Goal: Task Accomplishment & Management: Manage account settings

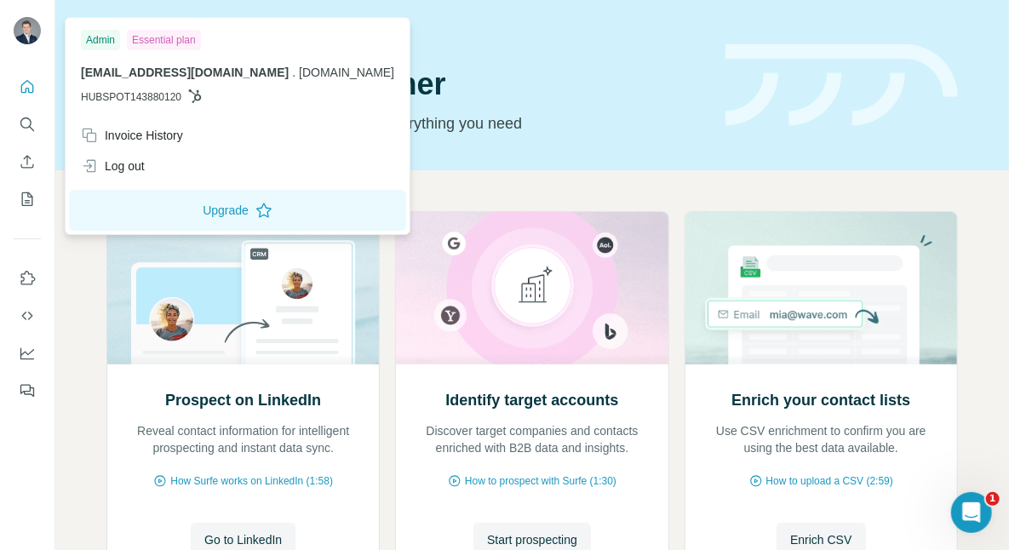
click at [33, 28] on img at bounding box center [27, 30] width 27 height 27
click at [147, 137] on div "Invoice History" at bounding box center [132, 135] width 102 height 17
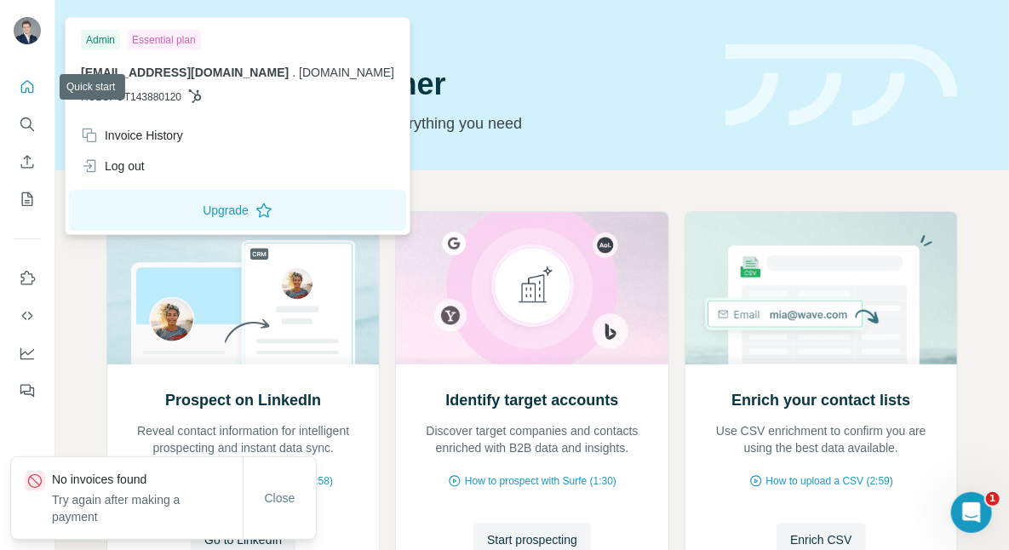
click at [32, 87] on icon "Quick start" at bounding box center [27, 86] width 17 height 17
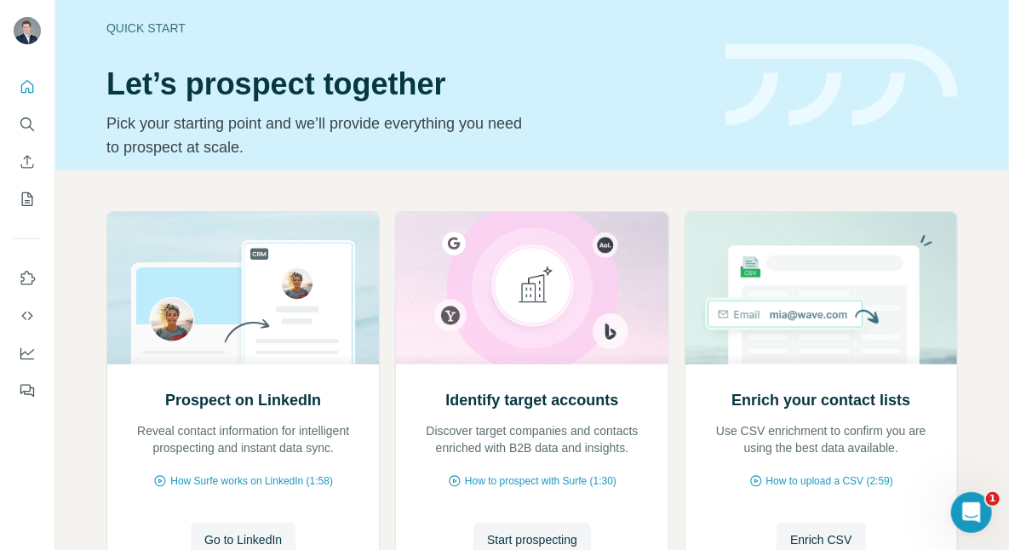
scroll to position [147, 0]
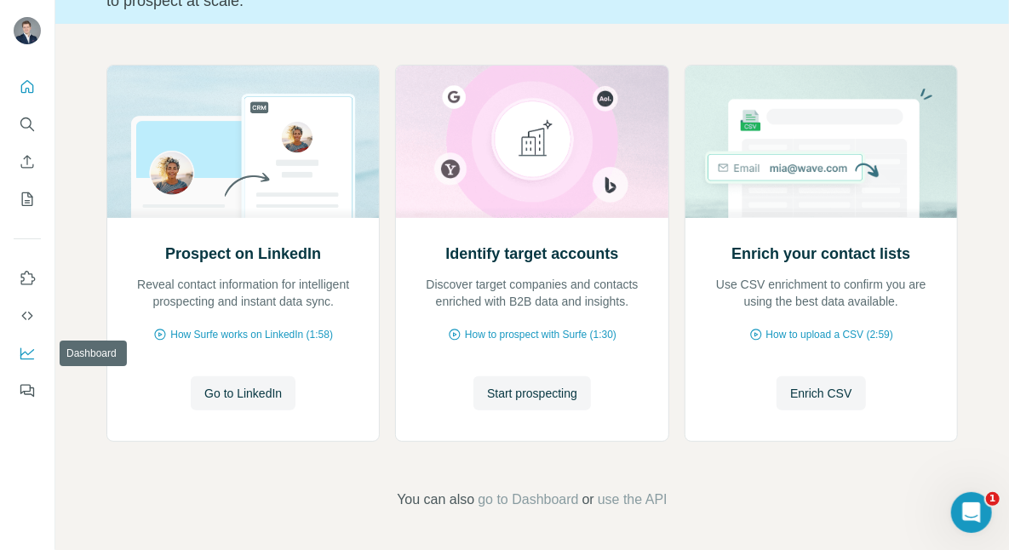
click at [26, 348] on icon "Dashboard" at bounding box center [27, 353] width 17 height 17
